Goal: Navigation & Orientation: Find specific page/section

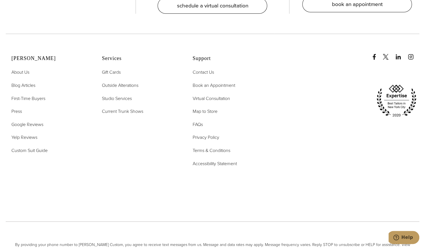
scroll to position [1223, 0]
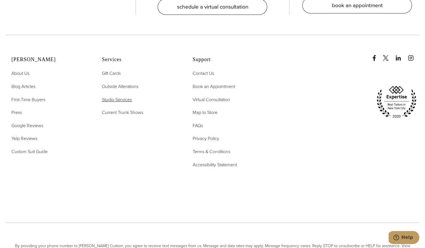
click at [117, 96] on span "Studio Services" at bounding box center [117, 99] width 30 height 7
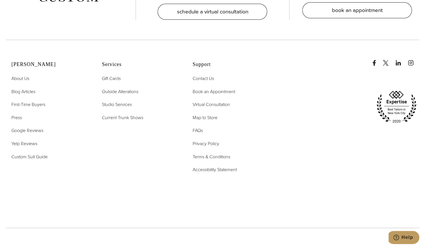
scroll to position [2670, 0]
click at [113, 88] on span "Outside Alterations" at bounding box center [120, 91] width 37 height 7
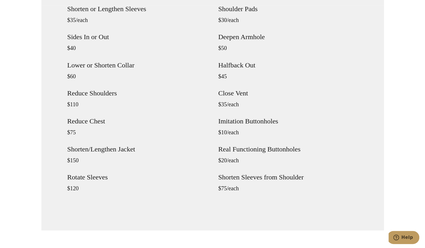
scroll to position [529, 0]
